Goal: Task Accomplishment & Management: Use online tool/utility

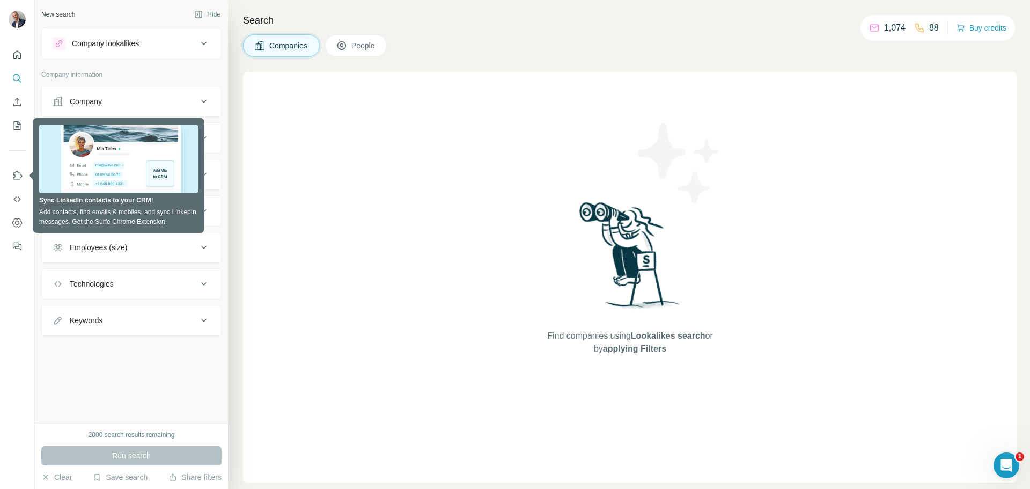
click at [224, 77] on div "New search Hide Company lookalikes Company information Company Industry HQ loca…" at bounding box center [131, 211] width 193 height 423
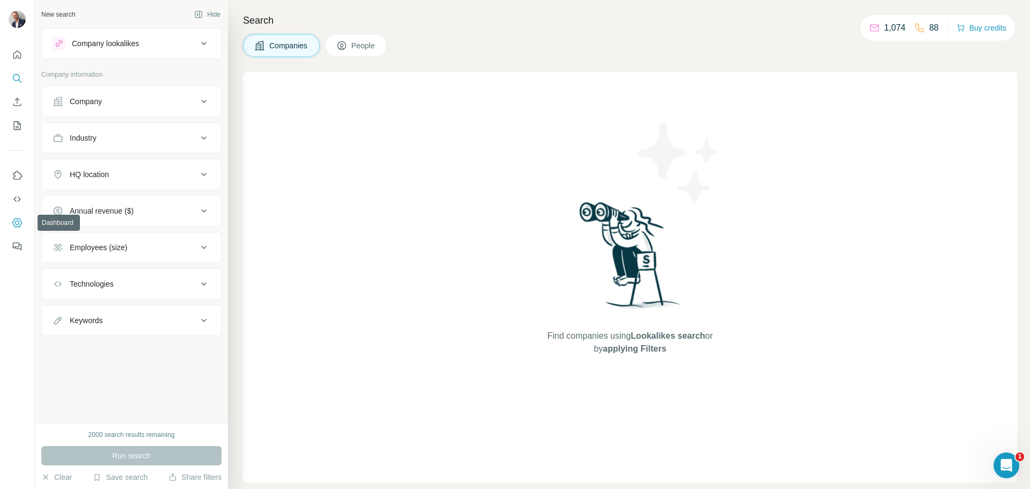
click at [16, 223] on icon "Dashboard" at bounding box center [17, 222] width 11 height 11
click at [18, 127] on icon "My lists" at bounding box center [18, 124] width 5 height 7
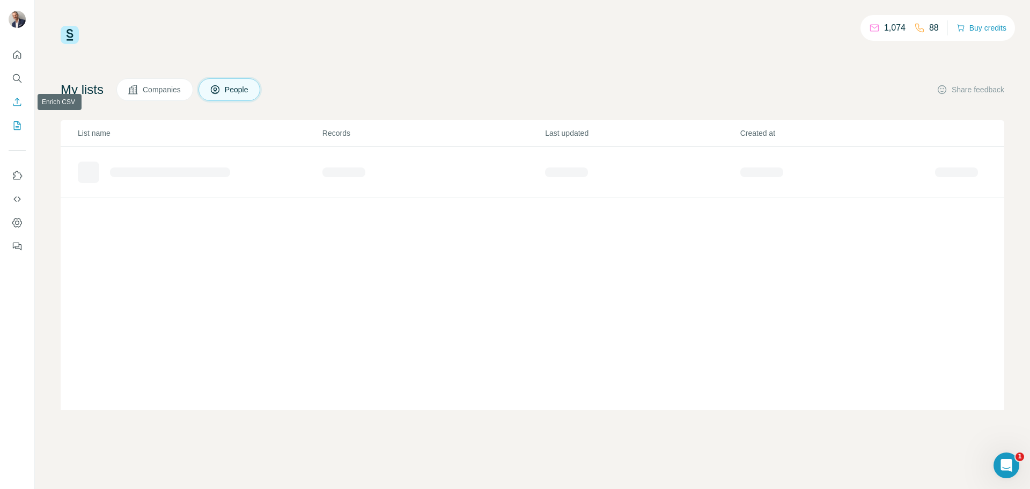
click at [17, 103] on icon "Enrich CSV" at bounding box center [17, 102] width 11 height 11
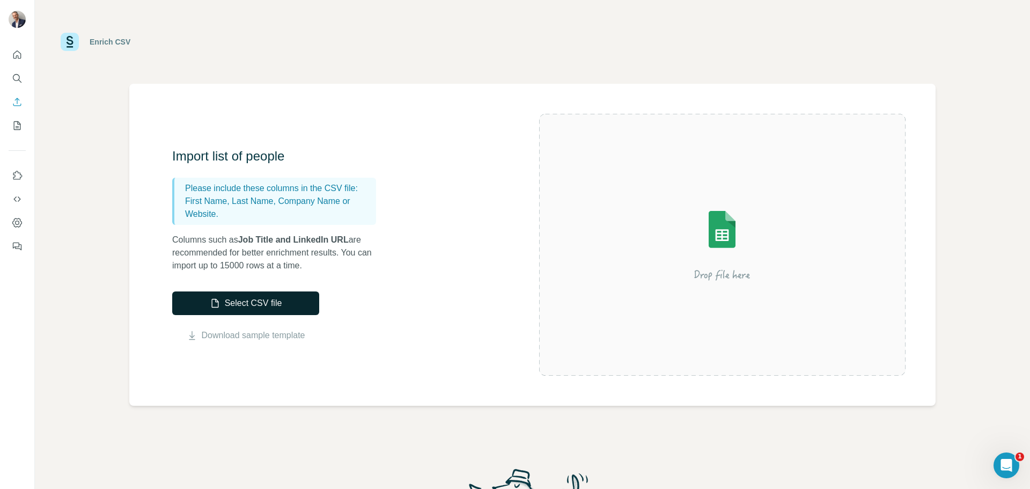
click at [272, 308] on button "Select CSV file" at bounding box center [245, 303] width 147 height 24
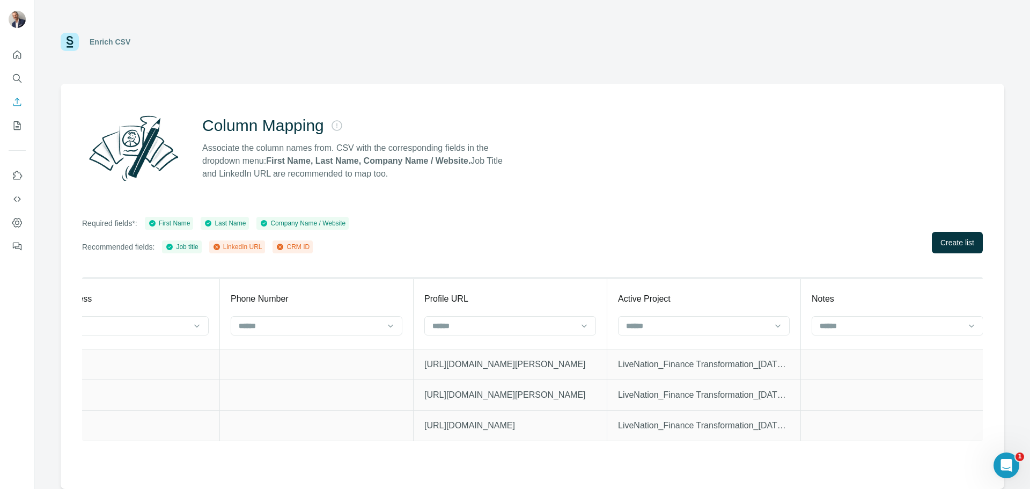
scroll to position [0, 1238]
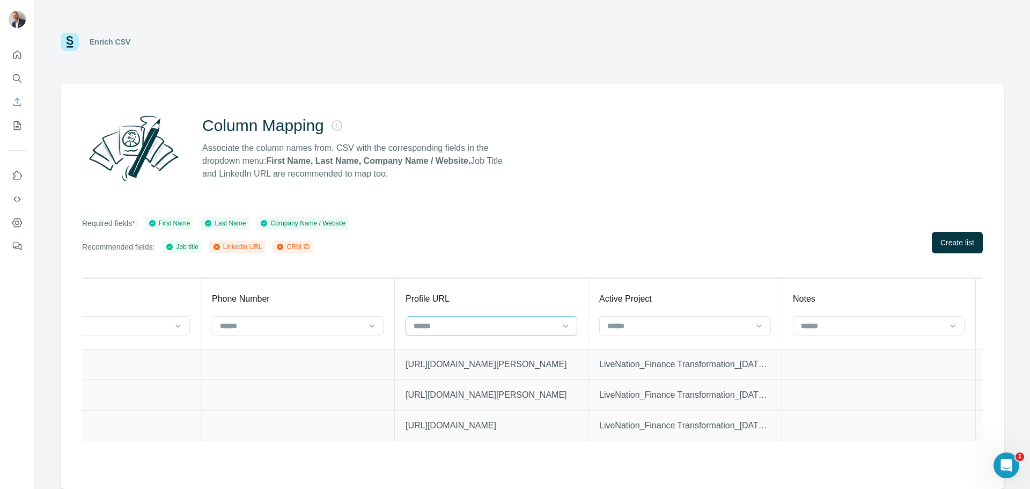
click at [547, 324] on input at bounding box center [485, 326] width 145 height 12
click at [495, 362] on div "LinkedIn URL" at bounding box center [491, 369] width 166 height 19
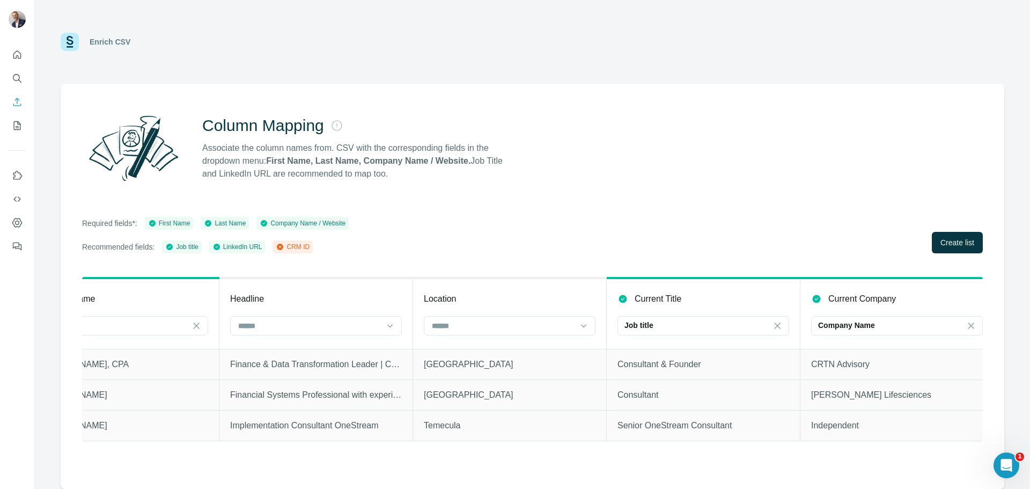
scroll to position [0, 0]
